Goal: Task Accomplishment & Management: Manage account settings

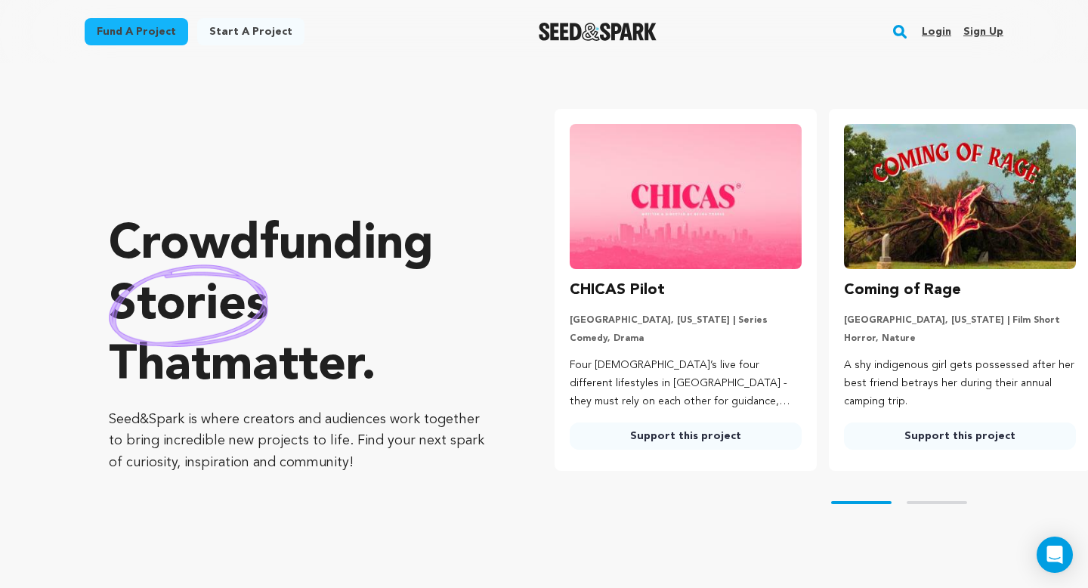
click at [945, 29] on link "Login" at bounding box center [936, 32] width 29 height 24
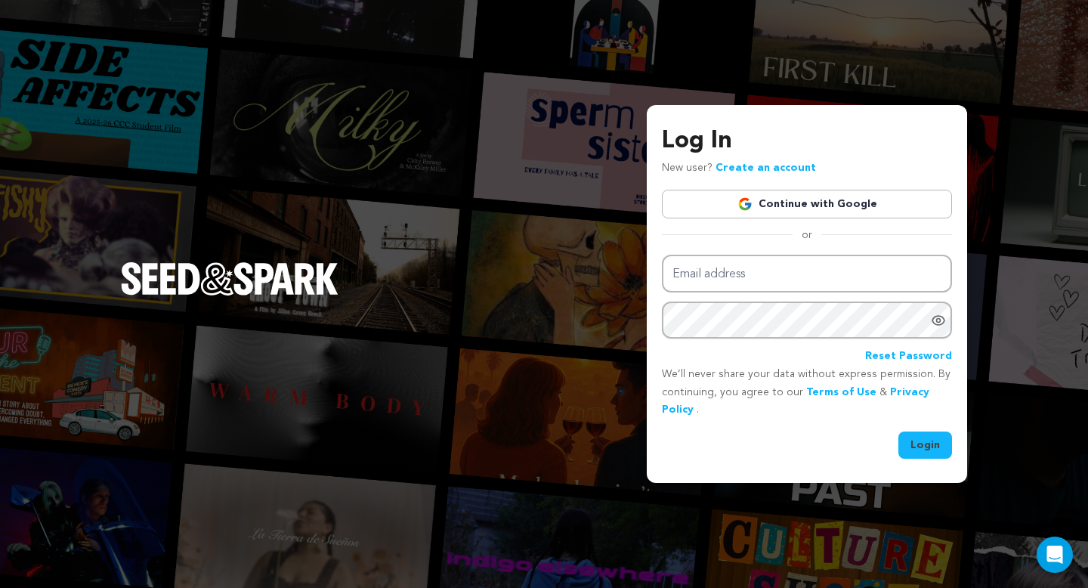
click at [807, 205] on link "Continue with Google" at bounding box center [807, 204] width 290 height 29
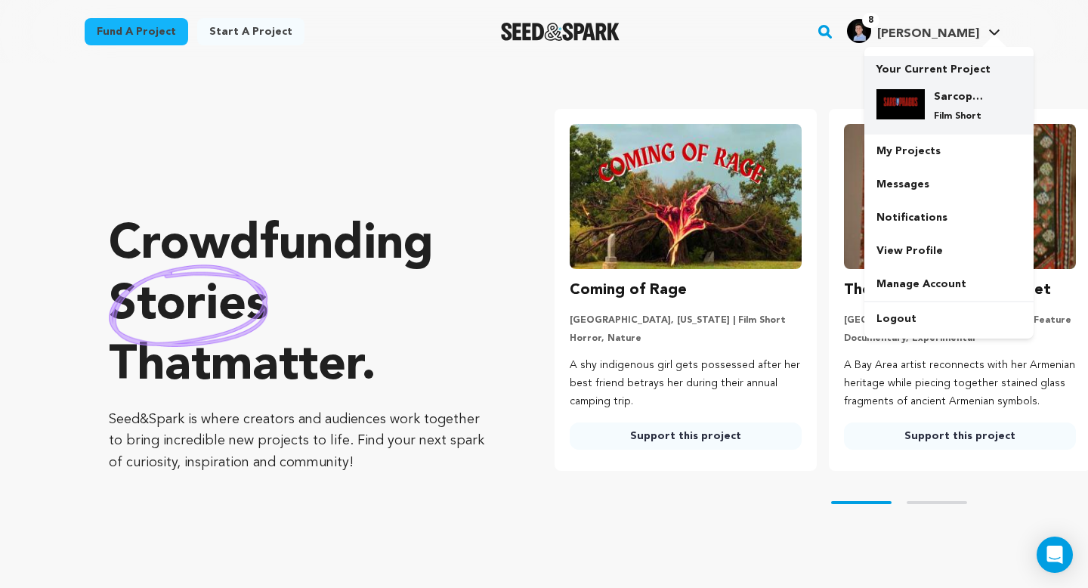
click at [930, 107] on div "Sarcophagus Film Short" at bounding box center [961, 105] width 73 height 33
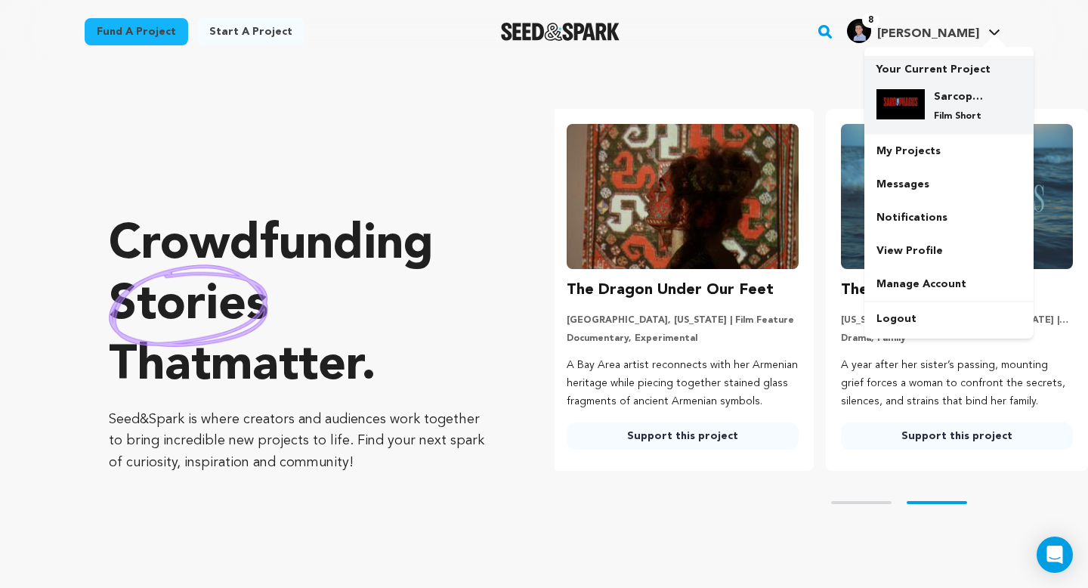
scroll to position [0, 286]
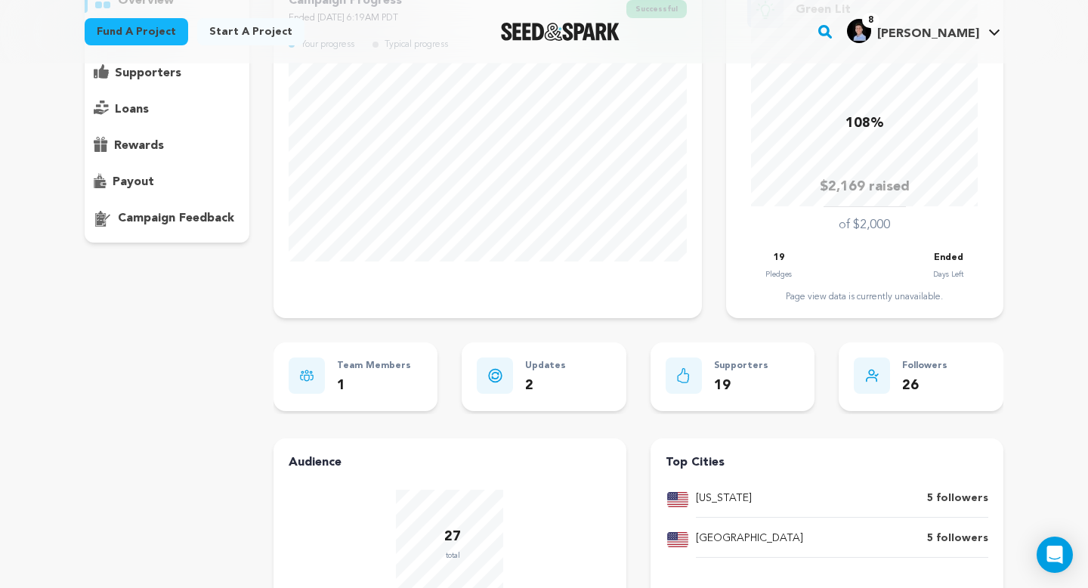
scroll to position [169, 0]
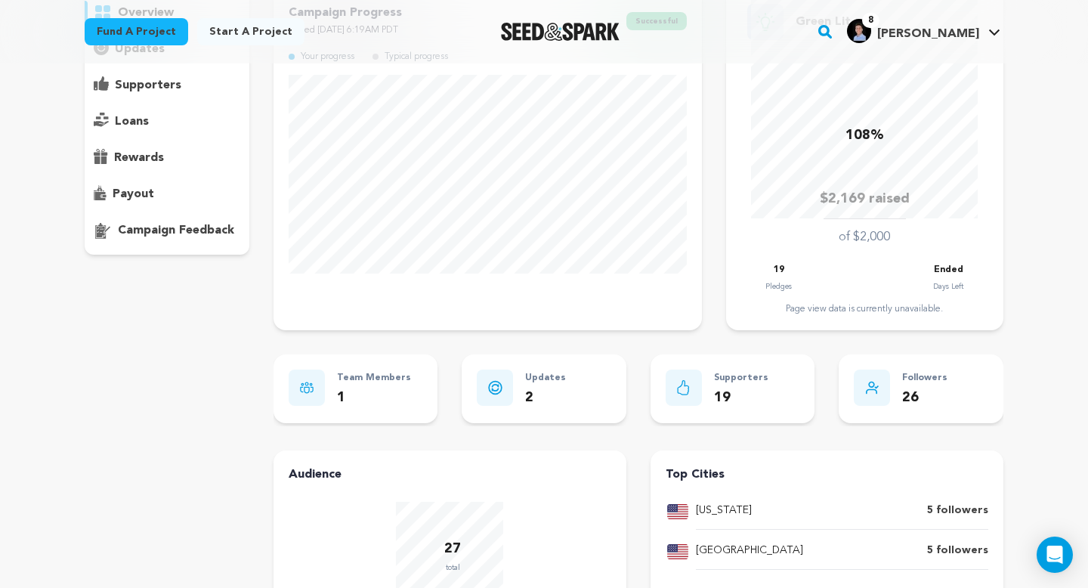
click at [167, 88] on p "supporters" at bounding box center [148, 85] width 66 height 18
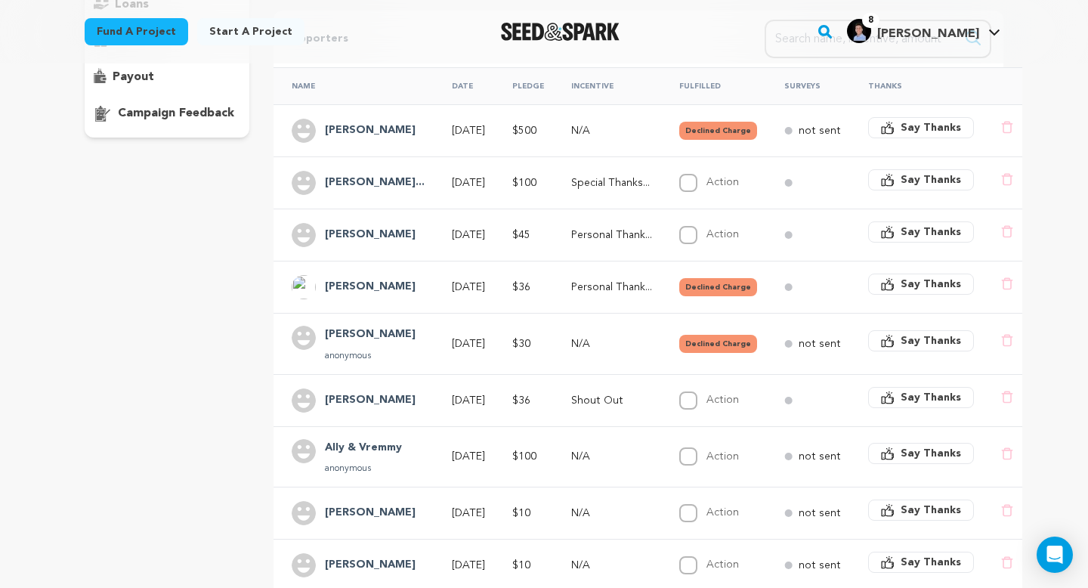
scroll to position [286, 0]
click at [744, 131] on button "Declined Charge" at bounding box center [718, 131] width 78 height 18
click at [733, 130] on button "Declined Charge" at bounding box center [718, 131] width 78 height 18
click at [351, 120] on div "Susan Polson" at bounding box center [370, 131] width 109 height 24
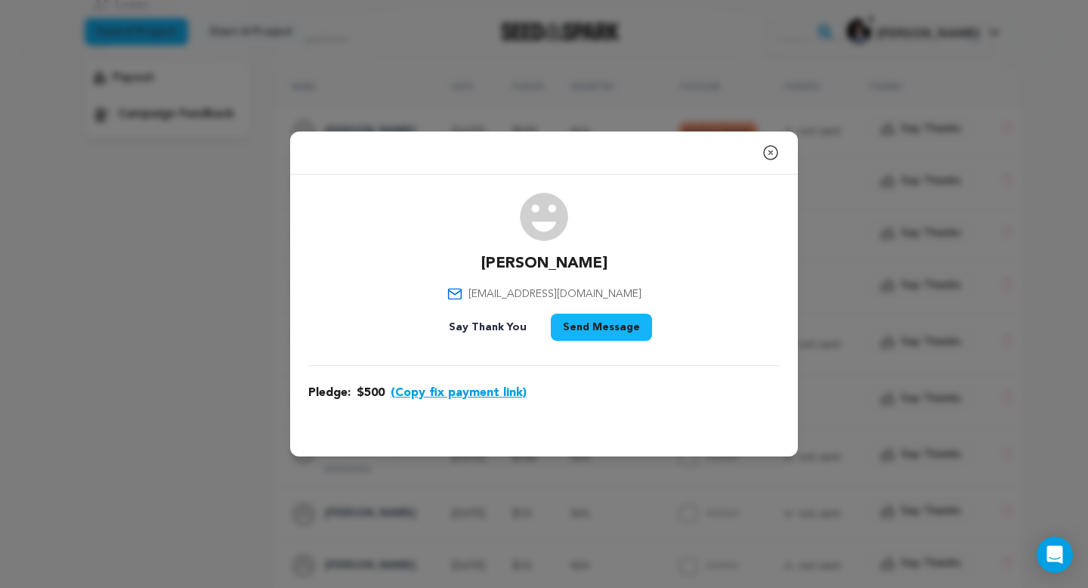
click at [773, 151] on icon "button" at bounding box center [770, 153] width 18 height 18
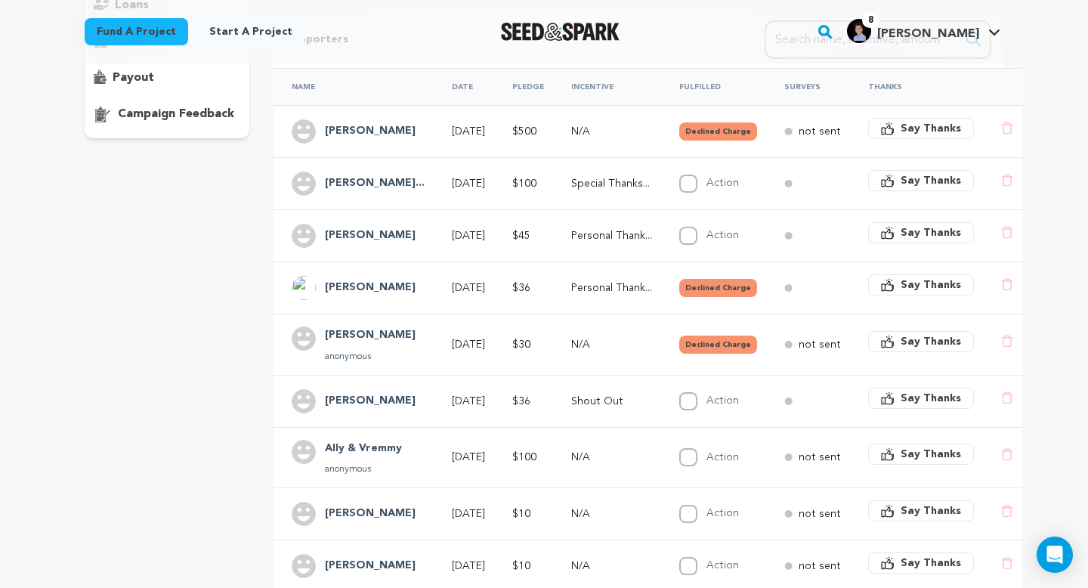
click at [369, 231] on h4 "Jack Milkes" at bounding box center [370, 236] width 91 height 18
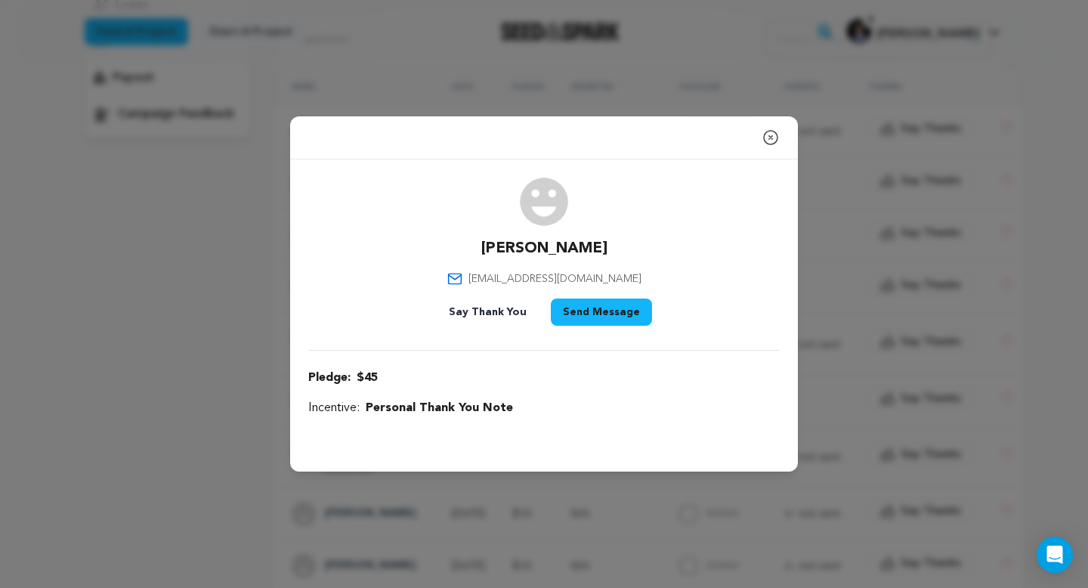
click at [771, 135] on icon "button" at bounding box center [770, 137] width 18 height 18
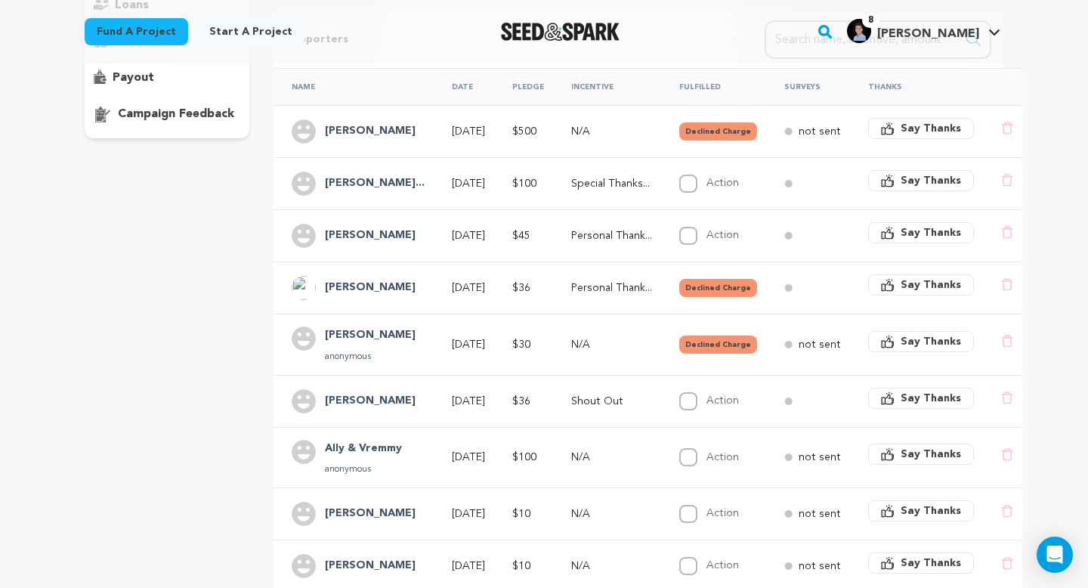
click at [351, 287] on h4 "Meppen Benjamin" at bounding box center [370, 288] width 91 height 18
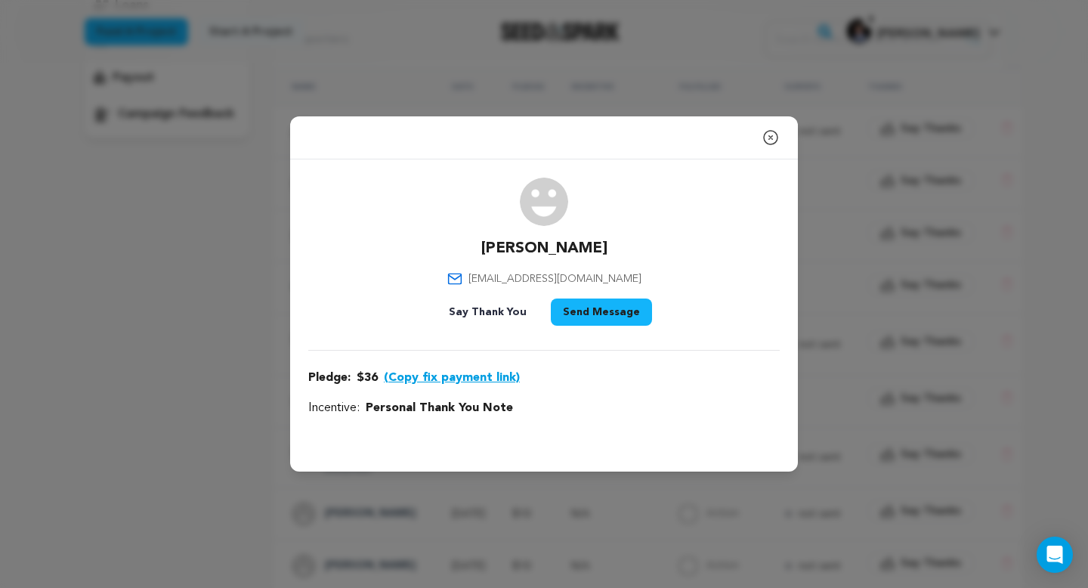
click at [765, 134] on icon "button" at bounding box center [770, 137] width 18 height 18
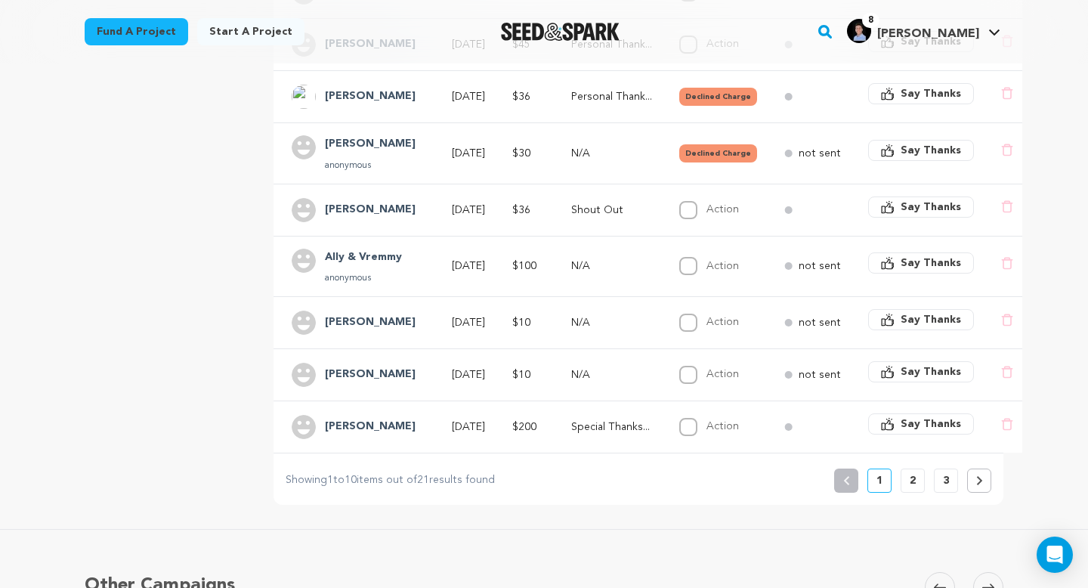
scroll to position [463, 0]
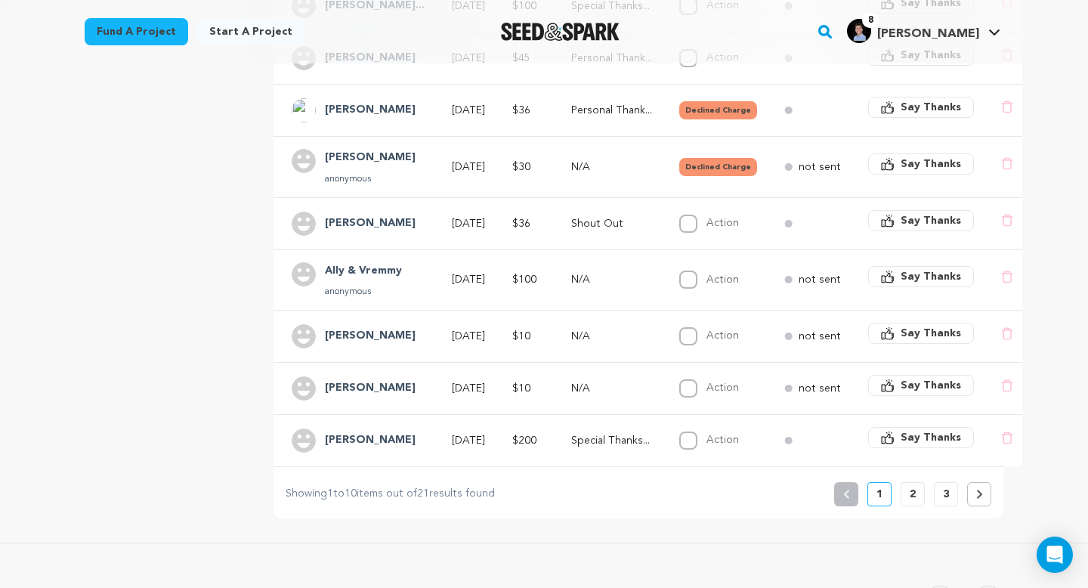
click at [899, 492] on div "Previous 1 2 3" at bounding box center [912, 494] width 157 height 24
click at [907, 492] on button "2" at bounding box center [912, 494] width 24 height 24
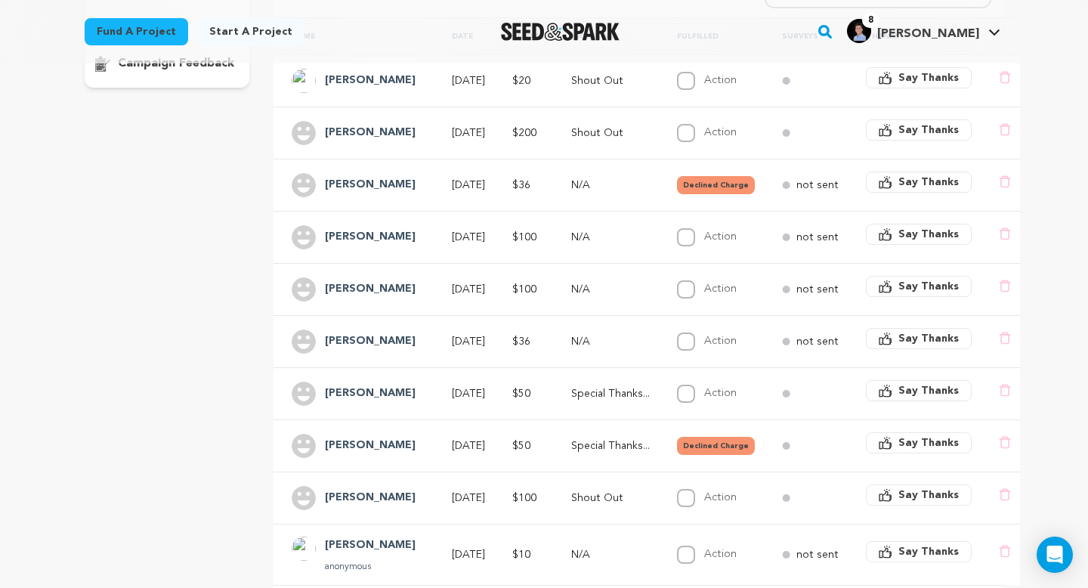
scroll to position [388, 0]
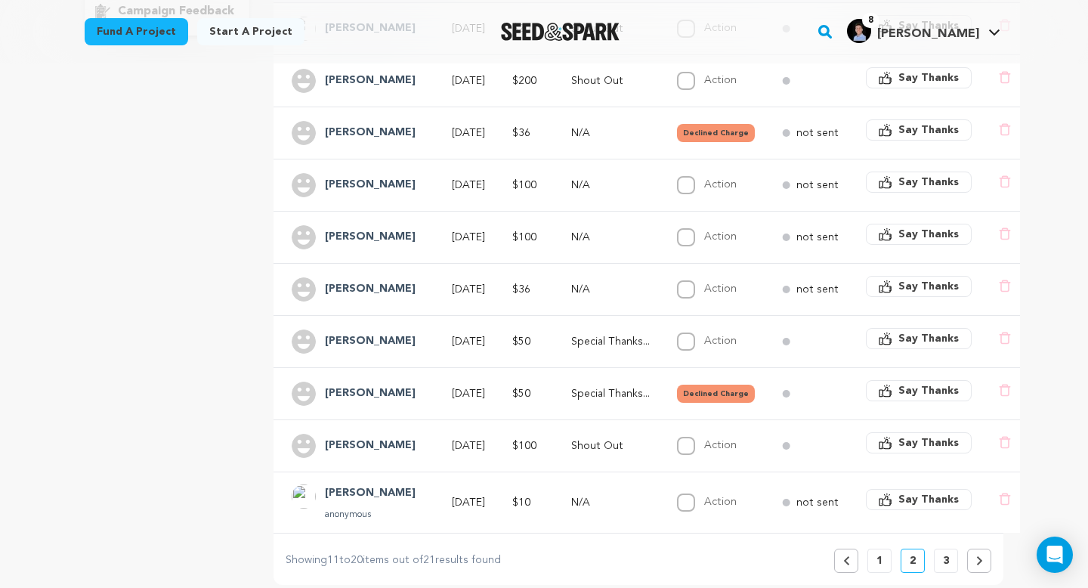
click at [944, 562] on p "3" at bounding box center [946, 560] width 6 height 15
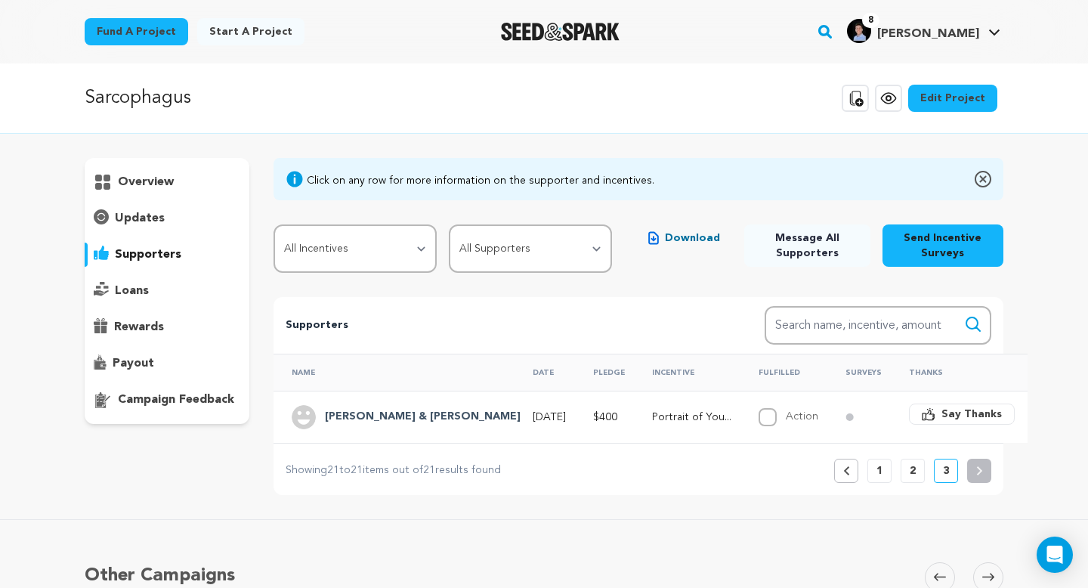
scroll to position [1, 0]
click at [876, 468] on p "1" at bounding box center [879, 469] width 6 height 15
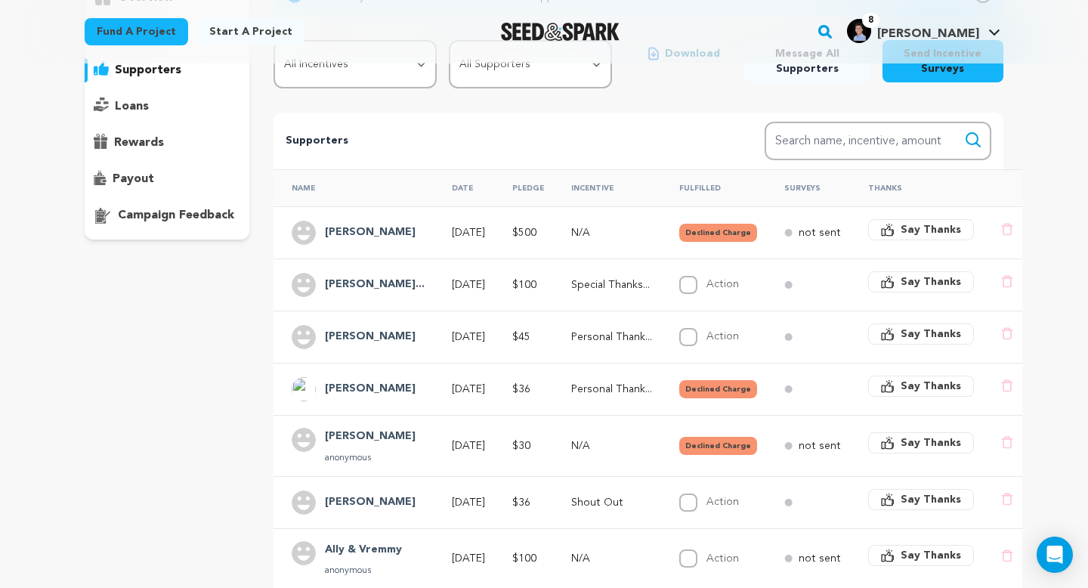
scroll to position [183, 0]
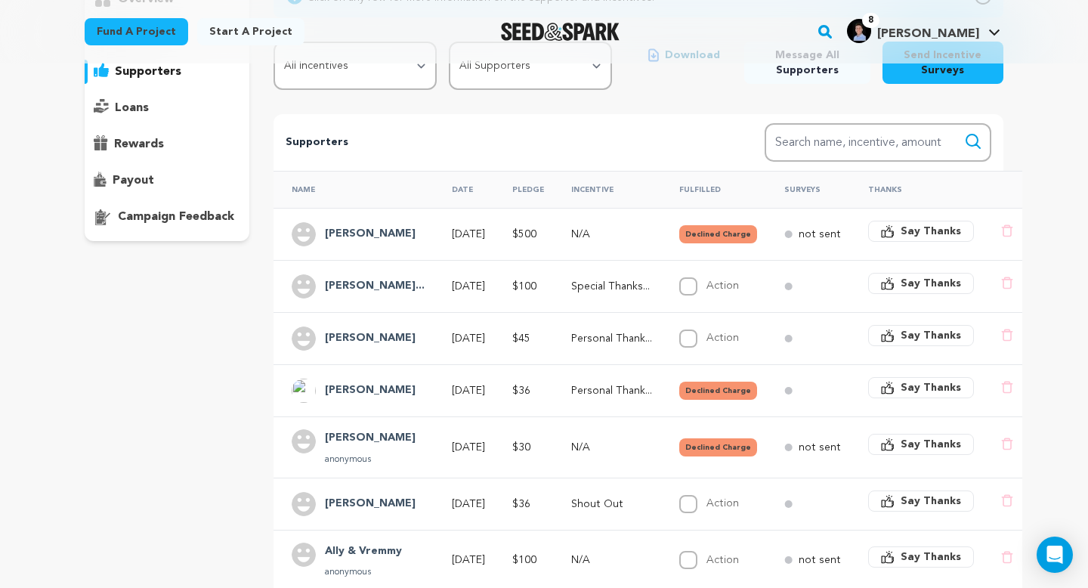
click at [385, 385] on h4 "Meppen Benjamin" at bounding box center [370, 390] width 91 height 18
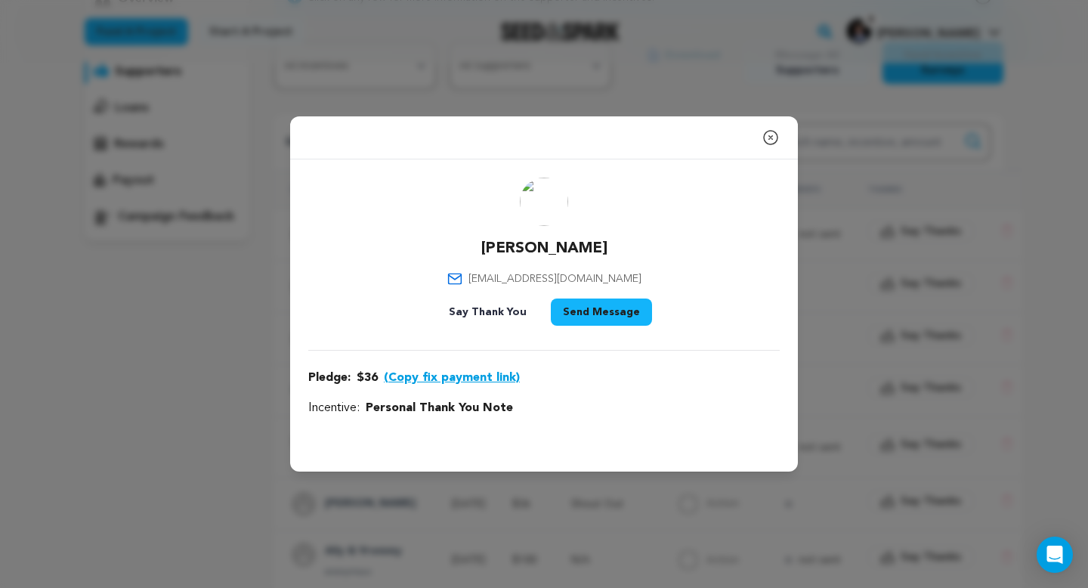
click at [431, 379] on button "(Copy fix payment link)" at bounding box center [452, 378] width 136 height 18
click at [753, 139] on div "Close modal" at bounding box center [544, 137] width 508 height 43
click at [770, 139] on icon "button" at bounding box center [770, 137] width 18 height 18
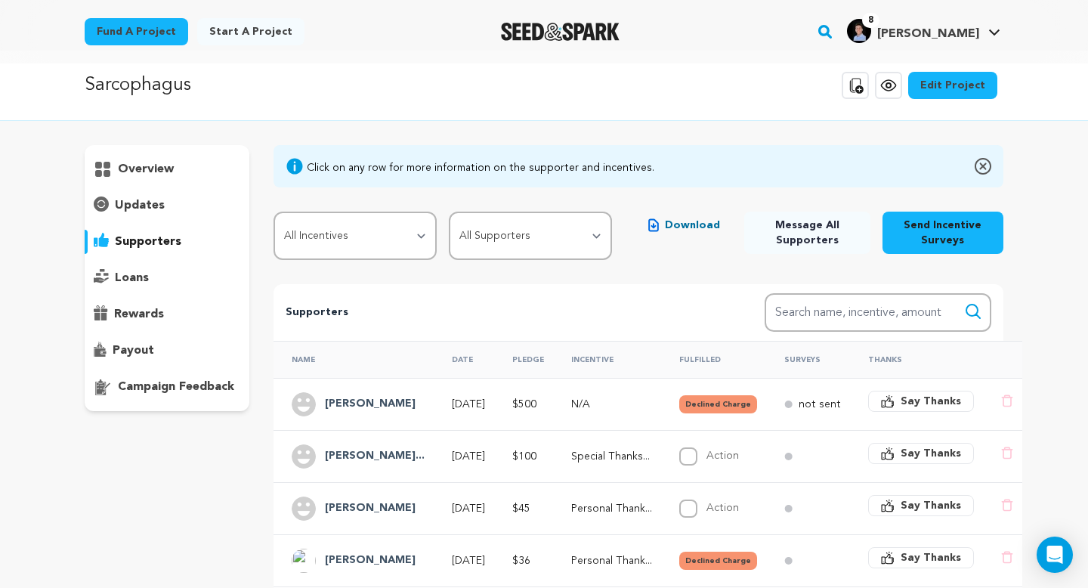
scroll to position [0, 0]
